Goal: Task Accomplishment & Management: Manage account settings

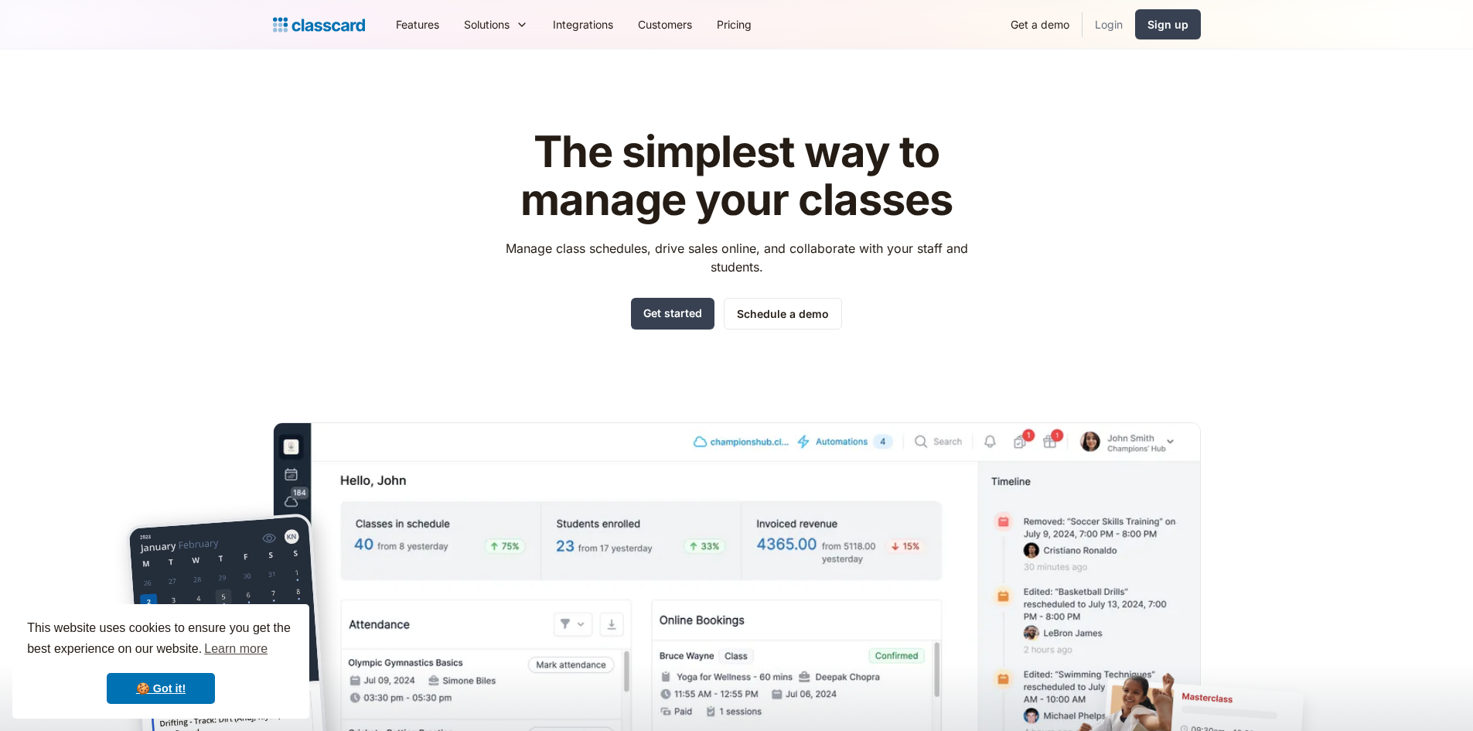
click at [1103, 21] on link "Login" at bounding box center [1109, 24] width 53 height 35
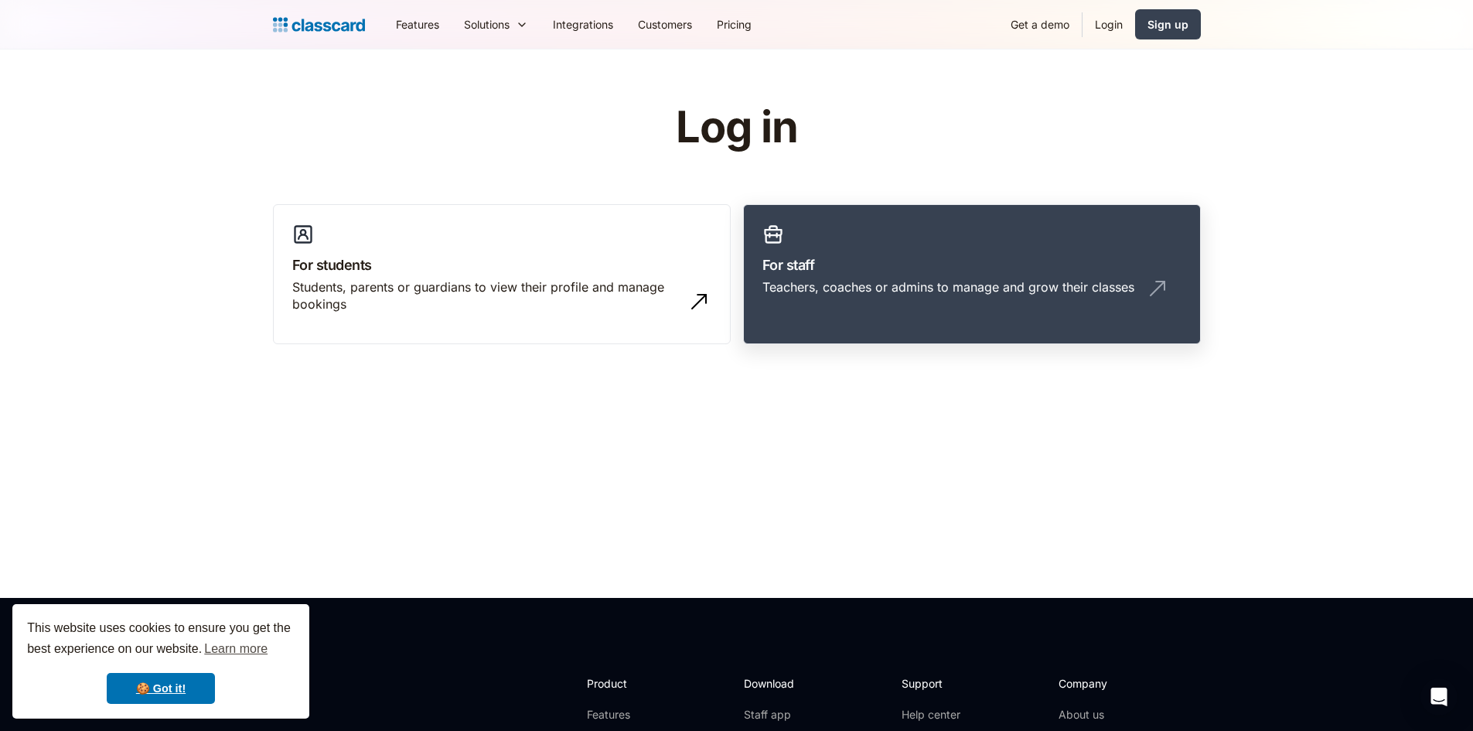
click at [880, 284] on div "Teachers, coaches or admins to manage and grow their classes" at bounding box center [949, 286] width 372 height 17
